Goal: Use online tool/utility: Utilize a website feature to perform a specific function

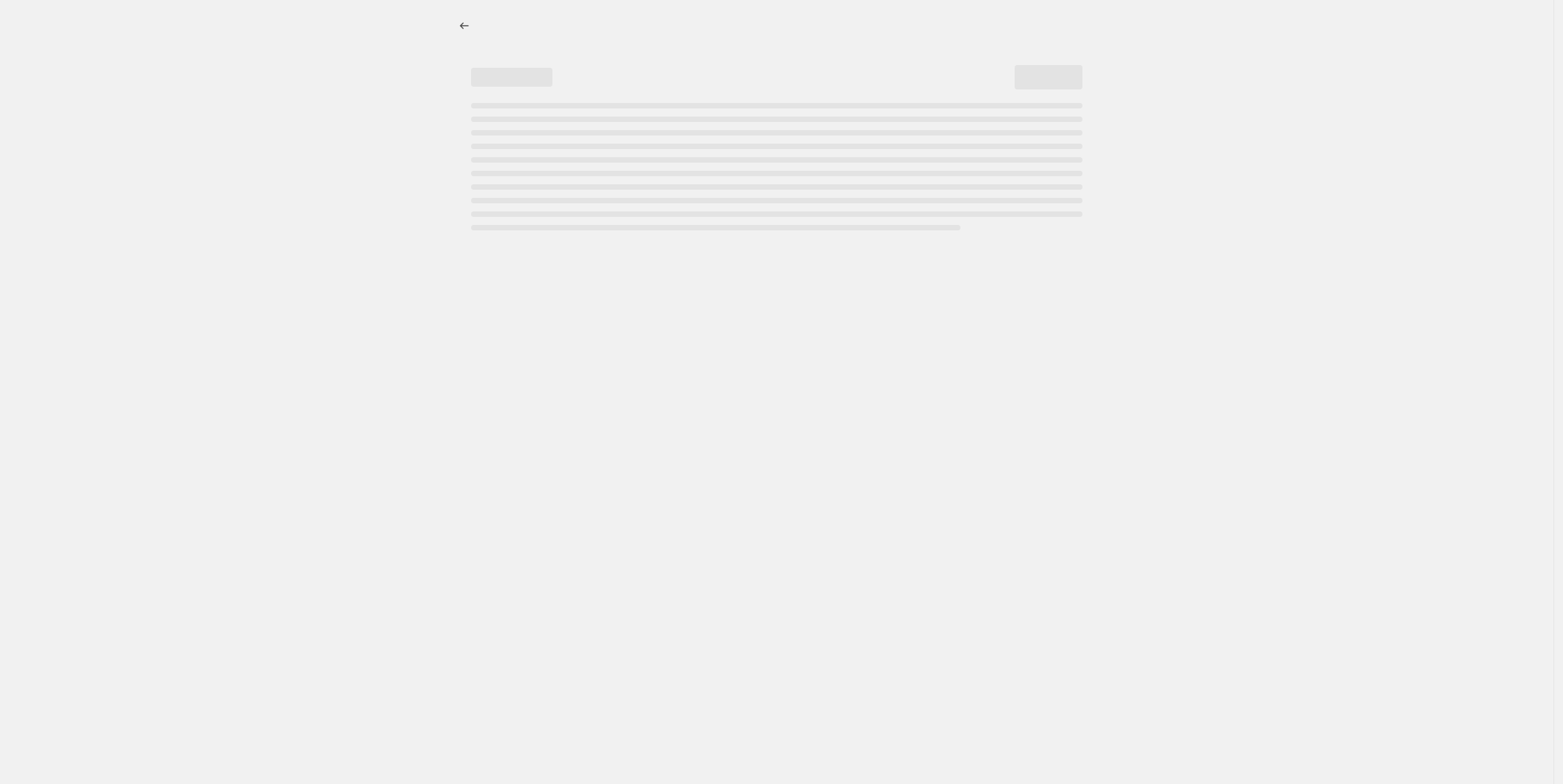
select select "percentage"
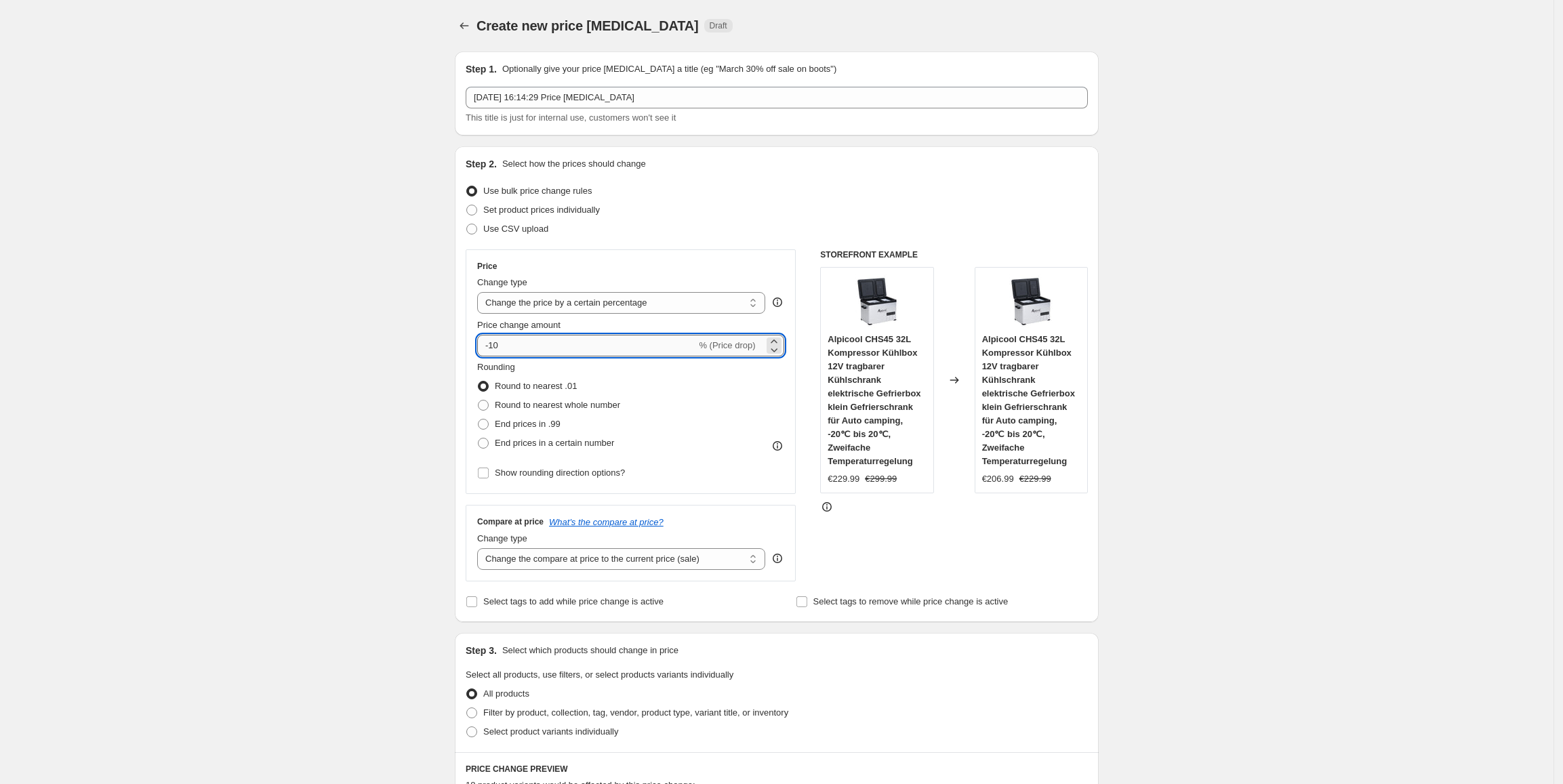
click at [557, 355] on input "-10" at bounding box center [586, 345] width 219 height 22
type input "-1"
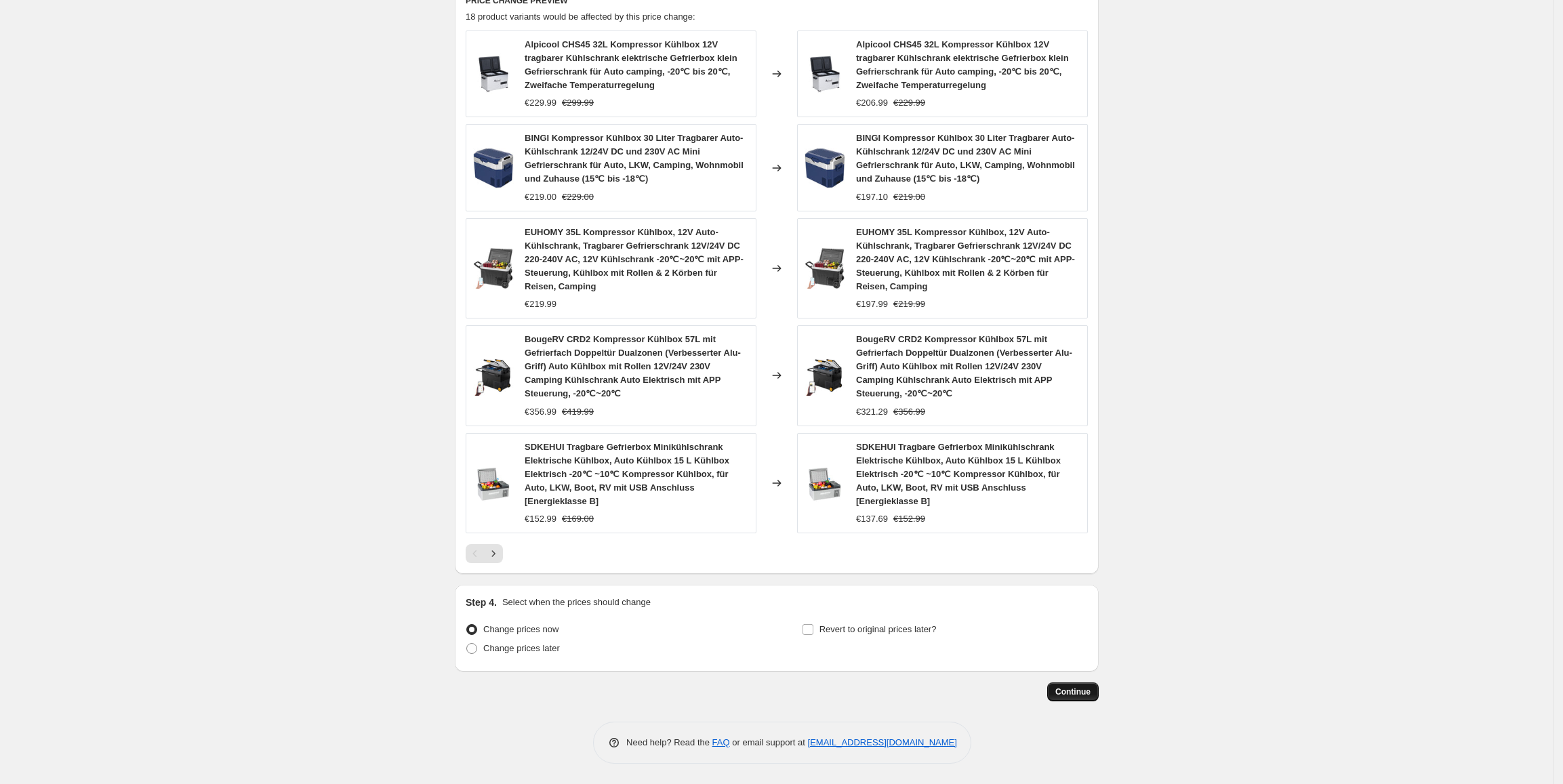
type input "-30"
click at [1081, 691] on span "Continue" at bounding box center [1073, 692] width 35 height 11
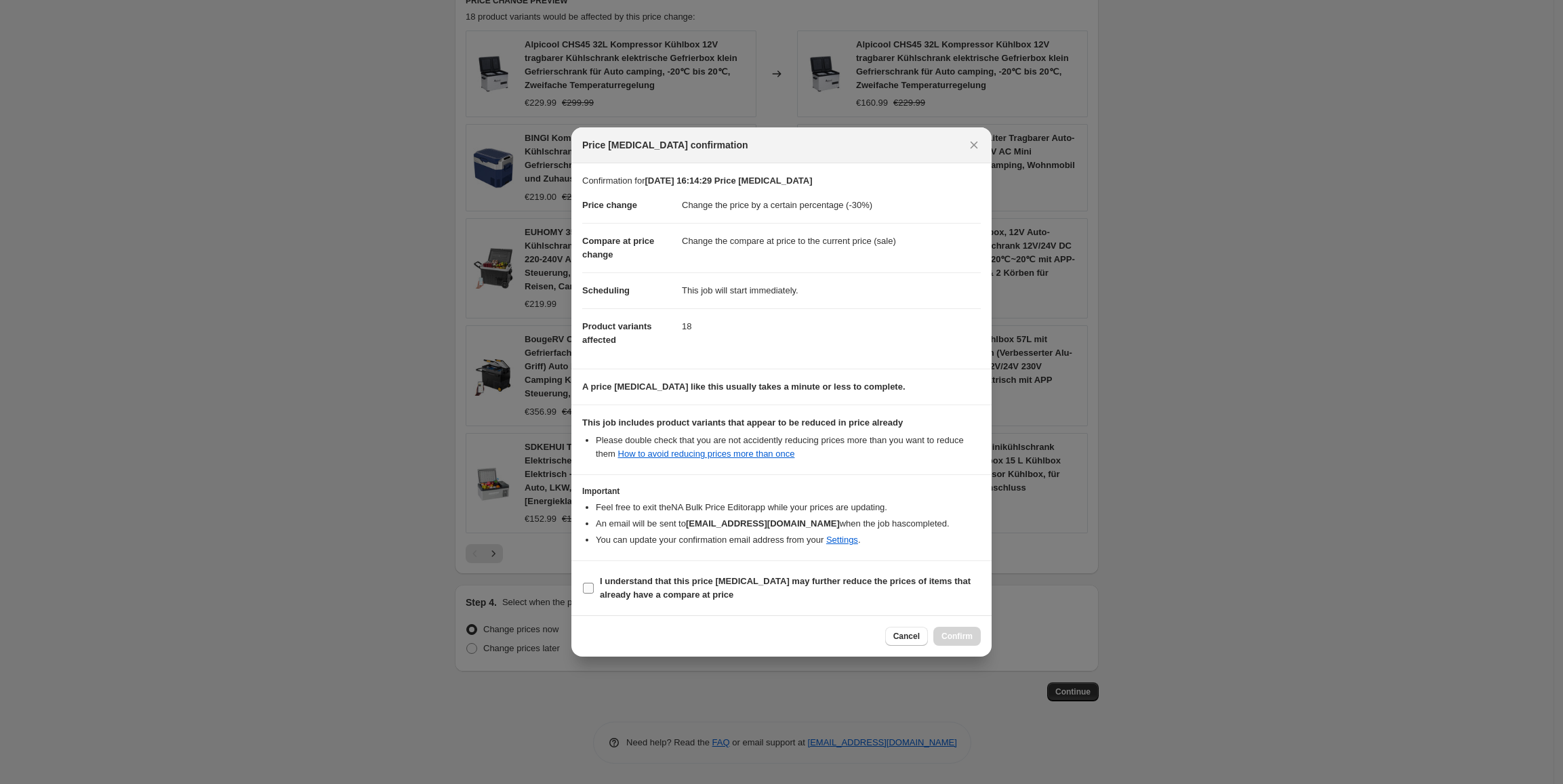
click at [938, 592] on span "I understand that this price [MEDICAL_DATA] may further reduce the prices of it…" at bounding box center [790, 588] width 381 height 27
click at [593, 592] on input "I understand that this price [MEDICAL_DATA] may further reduce the prices of it…" at bounding box center [589, 588] width 11 height 11
checkbox input "true"
click at [950, 632] on span "Confirm" at bounding box center [957, 637] width 31 height 11
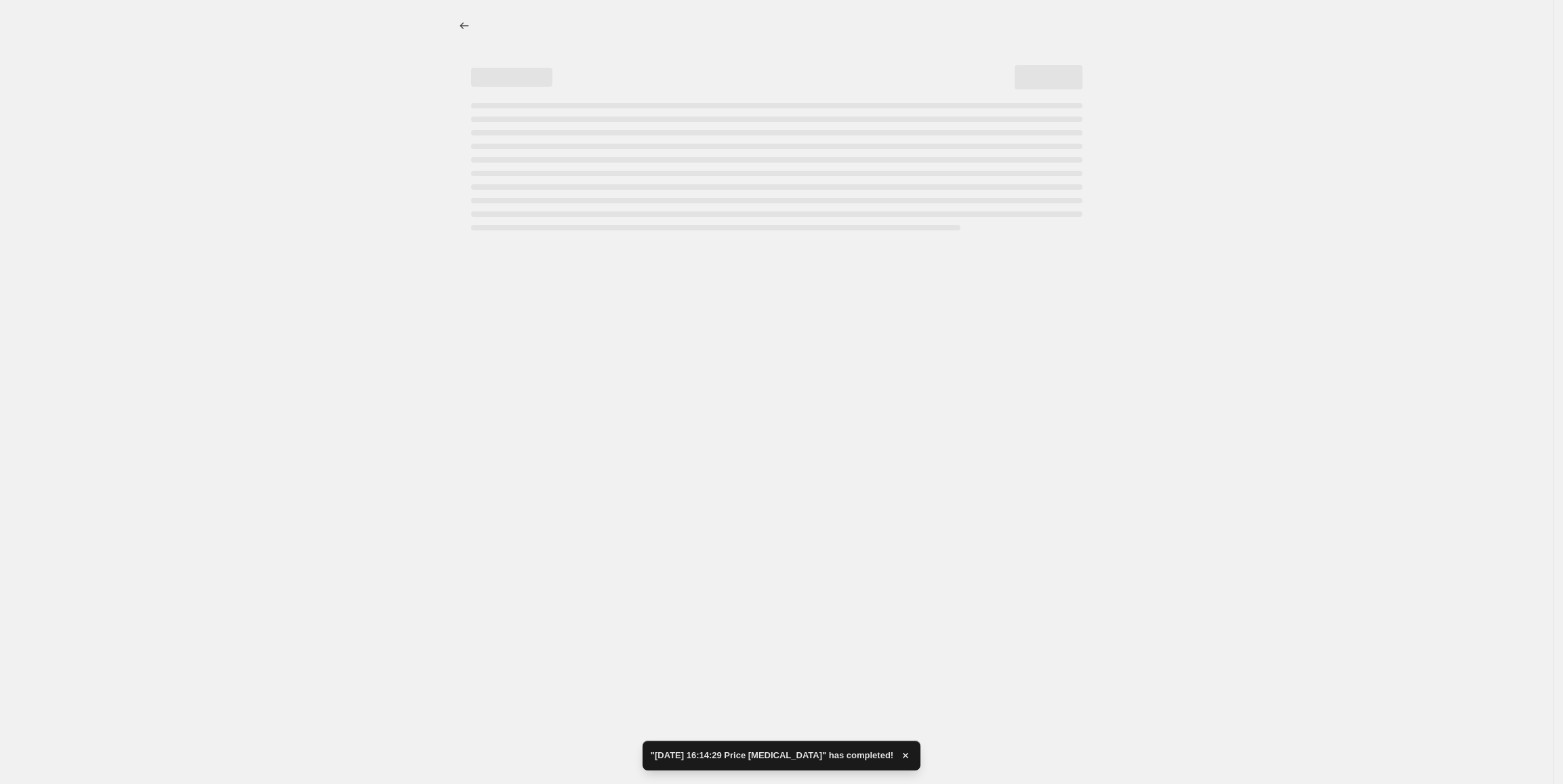
select select "percentage"
